Goal: Task Accomplishment & Management: Use online tool/utility

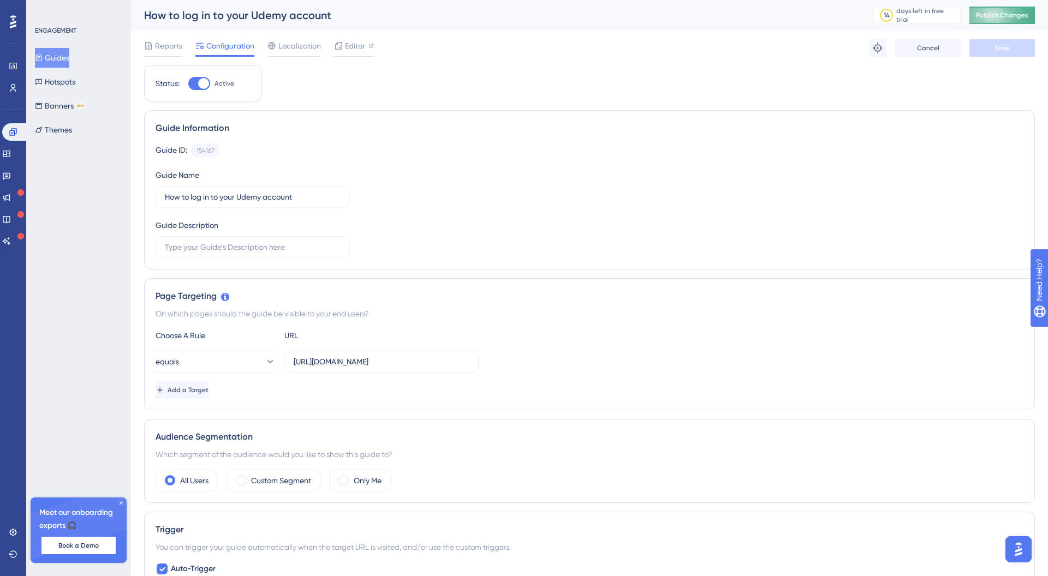
click at [1006, 9] on button "Publish Changes" at bounding box center [1002, 15] width 66 height 17
click at [11, 156] on link at bounding box center [6, 153] width 9 height 17
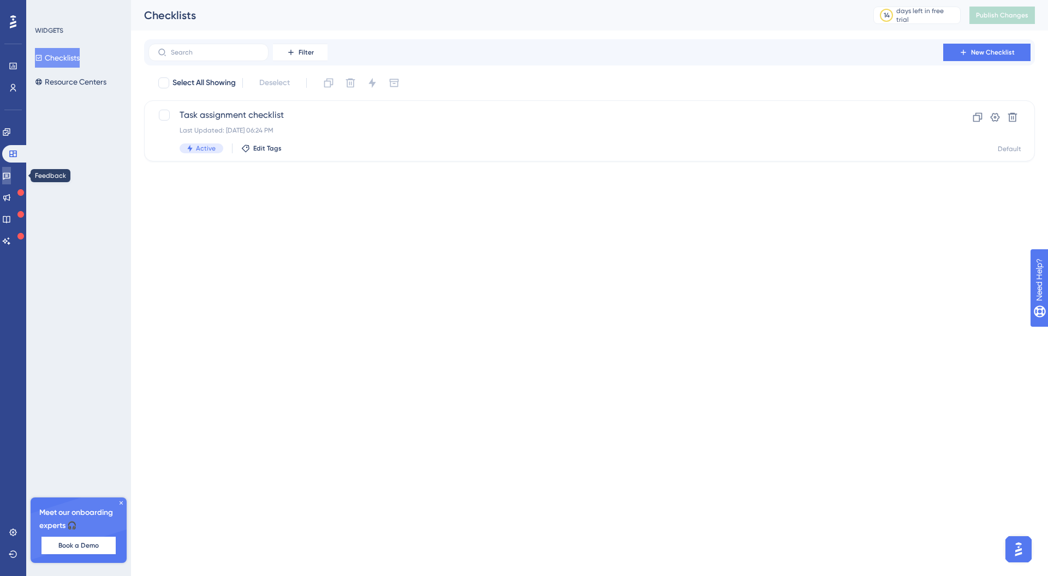
click at [11, 167] on link at bounding box center [6, 175] width 9 height 17
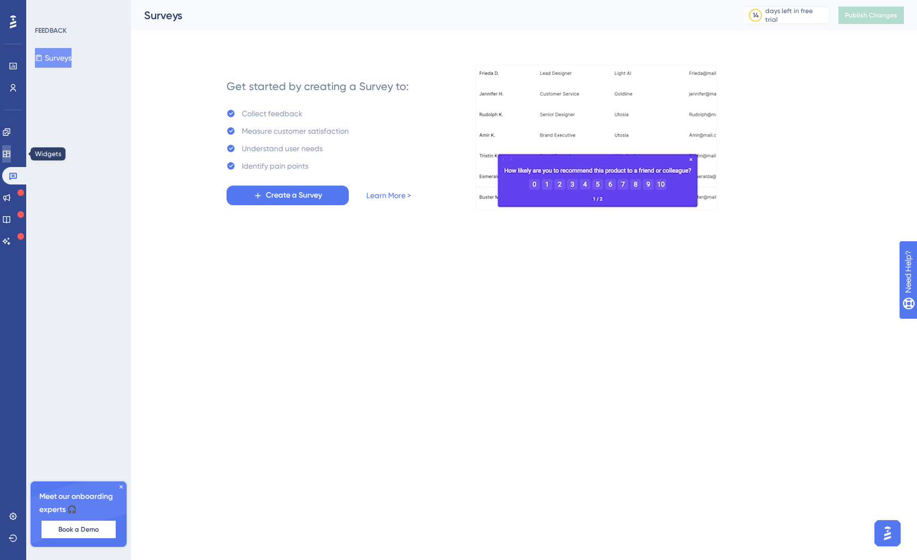
click at [11, 156] on link at bounding box center [6, 153] width 9 height 17
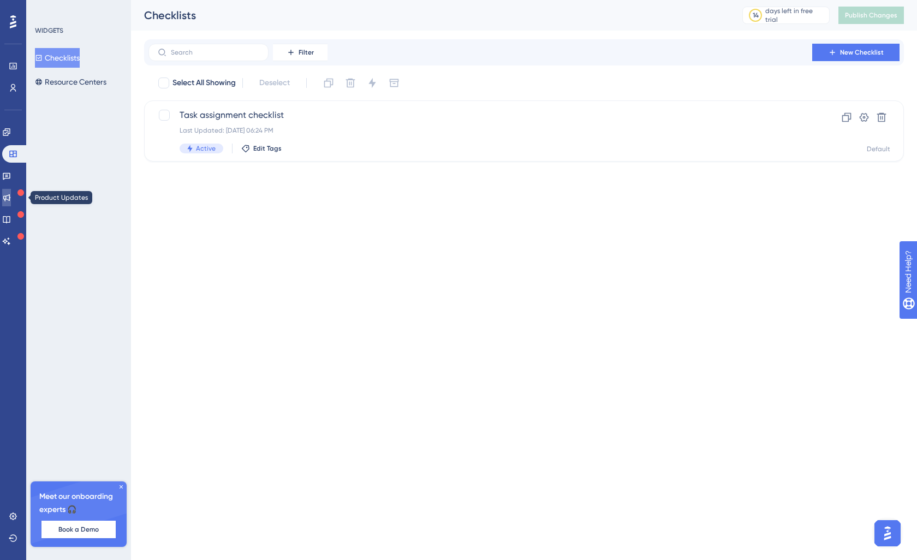
click at [11, 193] on icon at bounding box center [6, 197] width 9 height 9
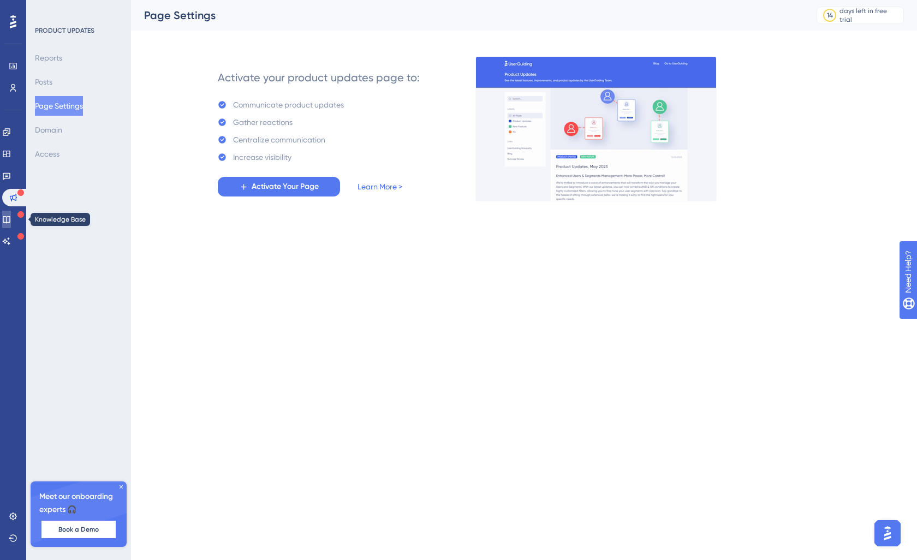
click at [10, 218] on icon at bounding box center [6, 219] width 7 height 7
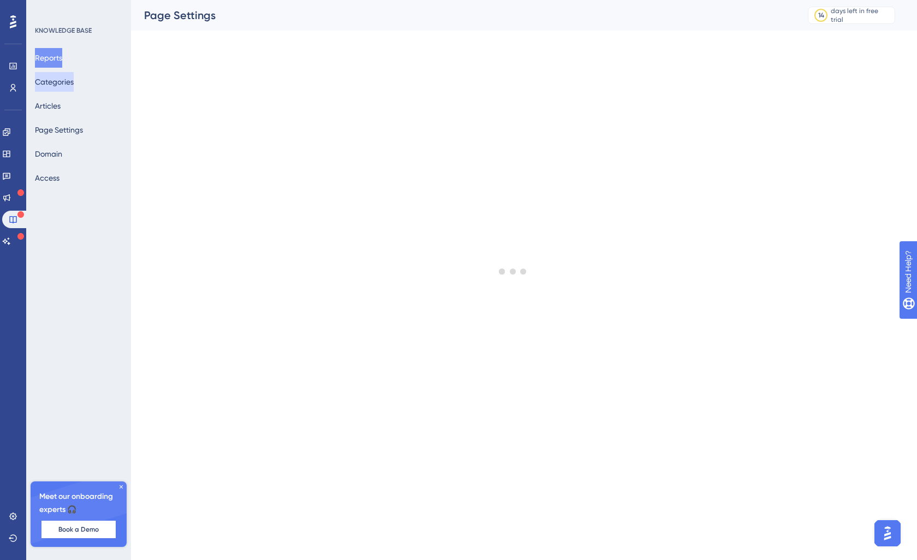
click at [61, 91] on button "Categories" at bounding box center [54, 82] width 39 height 20
click at [55, 108] on button "Articles" at bounding box center [48, 106] width 26 height 20
click at [55, 161] on button "Domain" at bounding box center [48, 154] width 27 height 20
click at [59, 189] on div "KNOWLEDGE BASE Reports Categories Articles Page Settings Domain Access Meet our…" at bounding box center [78, 280] width 105 height 560
click at [59, 182] on button "Access" at bounding box center [47, 178] width 25 height 20
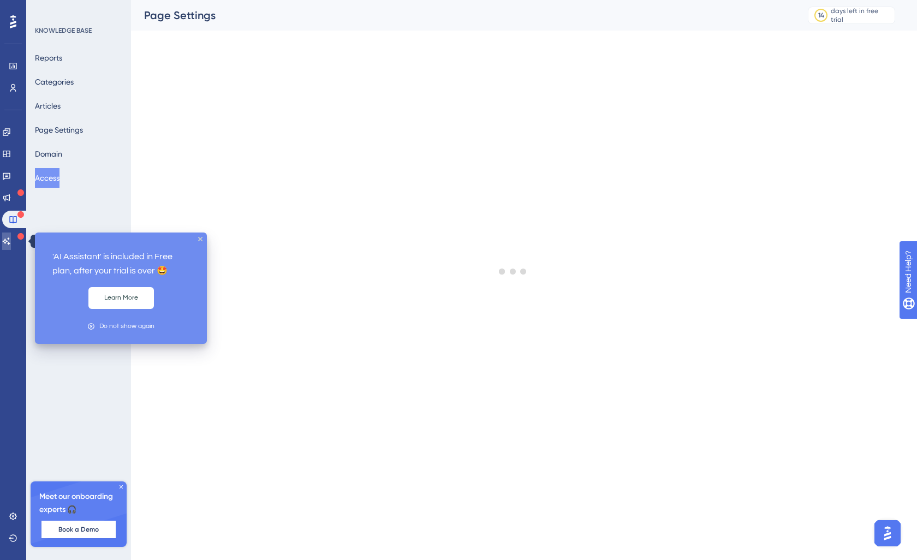
click at [11, 237] on icon at bounding box center [6, 241] width 9 height 9
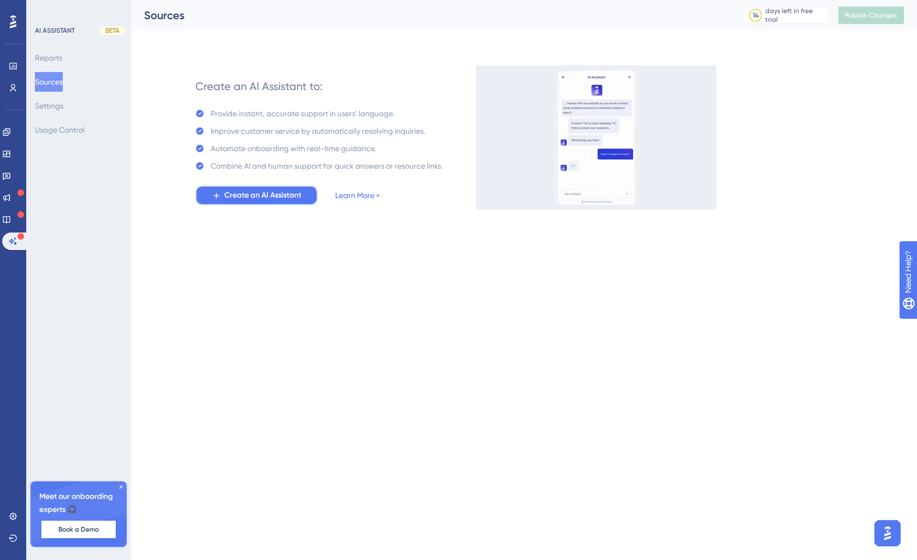
click at [218, 186] on button "Create an AI Assistant" at bounding box center [256, 196] width 122 height 20
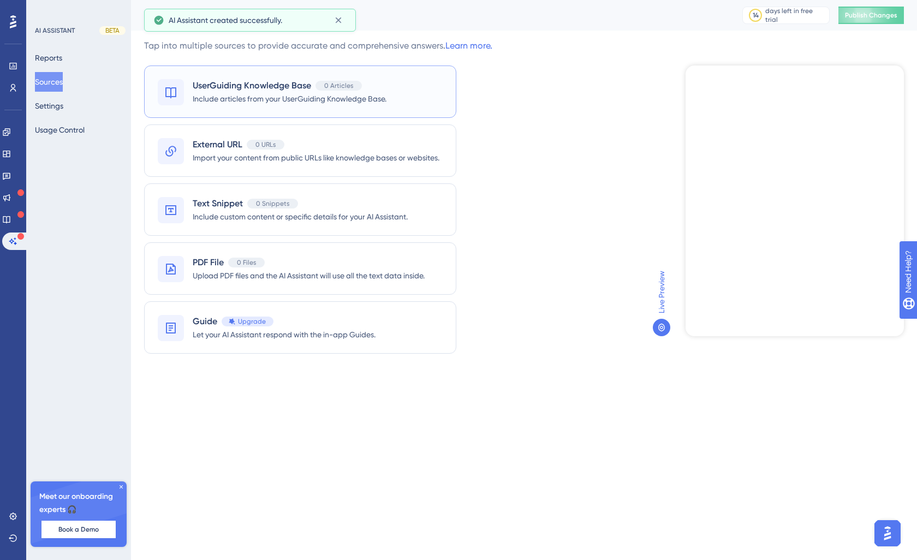
click at [284, 105] on span "Include articles from your UserGuiding Knowledge Base." at bounding box center [290, 98] width 194 height 13
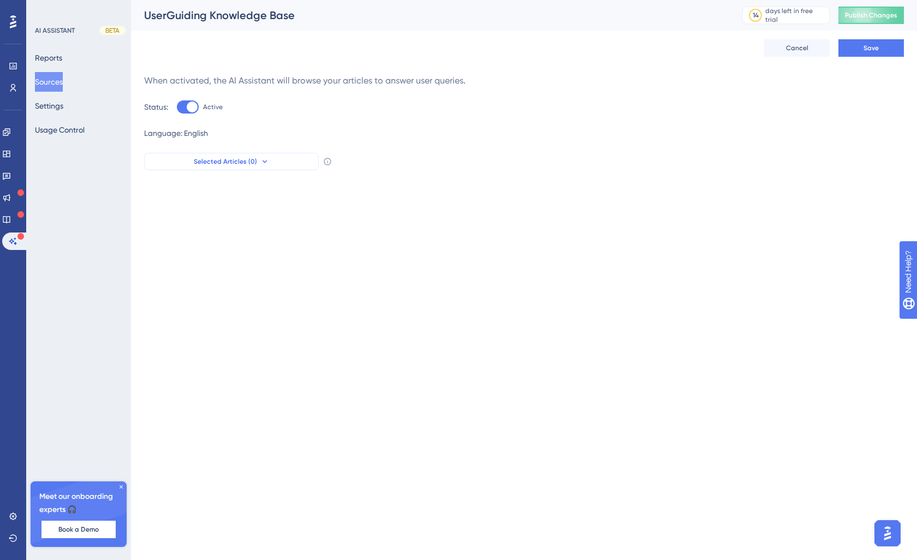
click at [277, 162] on button "Selected Articles (0)" at bounding box center [231, 161] width 175 height 17
click at [250, 193] on input at bounding box center [245, 191] width 170 height 9
type input "how"
click at [774, 50] on button "Cancel" at bounding box center [797, 47] width 66 height 17
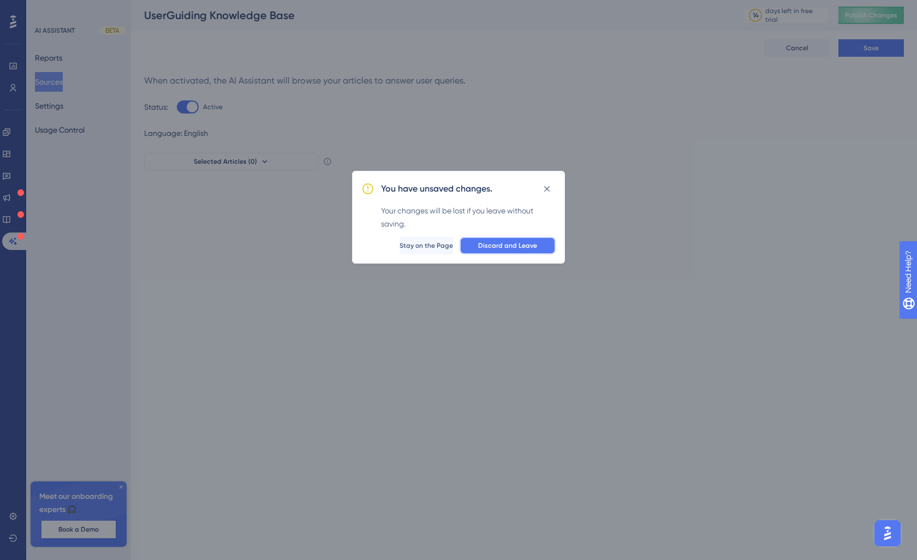
click at [517, 241] on span "Discard and Leave" at bounding box center [507, 245] width 59 height 9
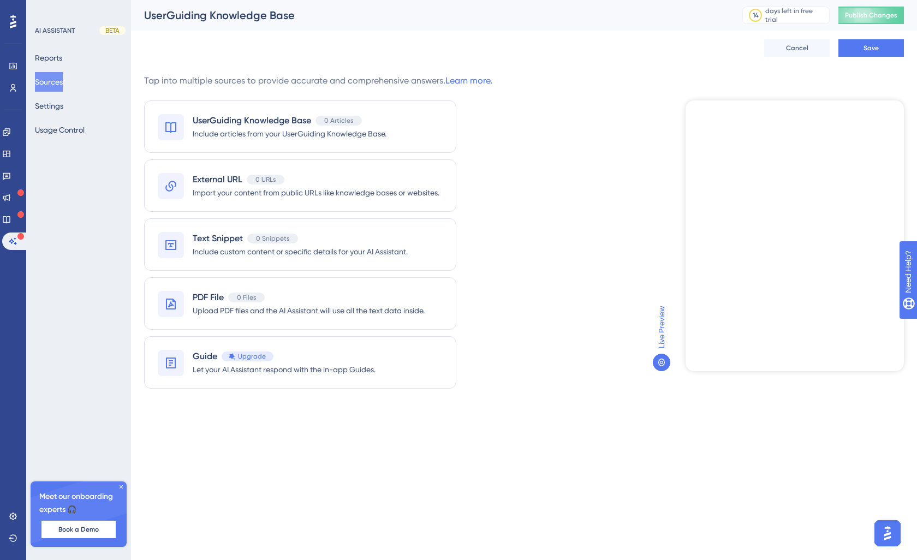
click at [383, 332] on div "UserGuiding Knowledge Base 0 Articles Include articles from your UserGuiding Kn…" at bounding box center [318, 244] width 348 height 288
click at [376, 350] on div "Guide Upgrade" at bounding box center [284, 356] width 183 height 13
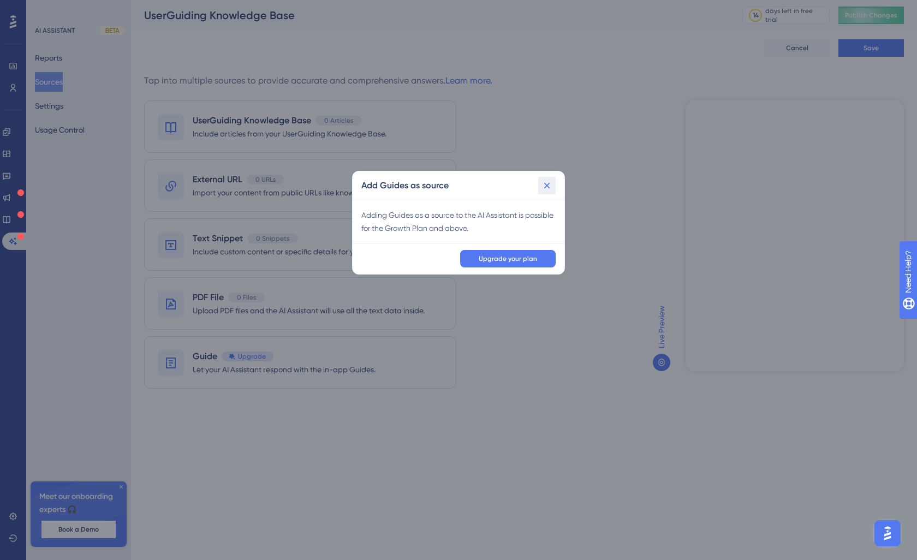
click at [546, 185] on icon at bounding box center [547, 186] width 6 height 6
